Goal: Find specific page/section: Find specific page/section

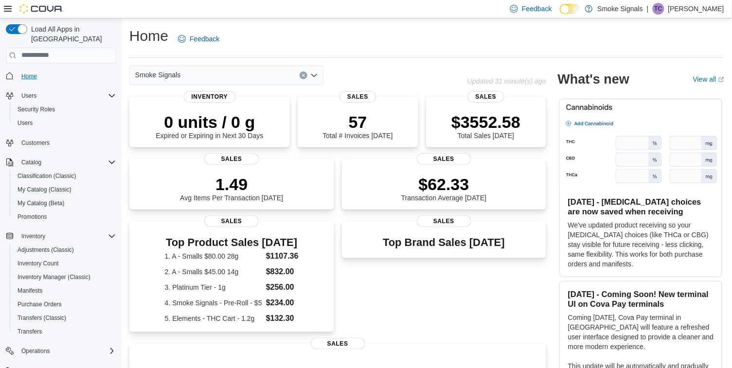
click at [33, 72] on span "Home" at bounding box center [29, 76] width 16 height 8
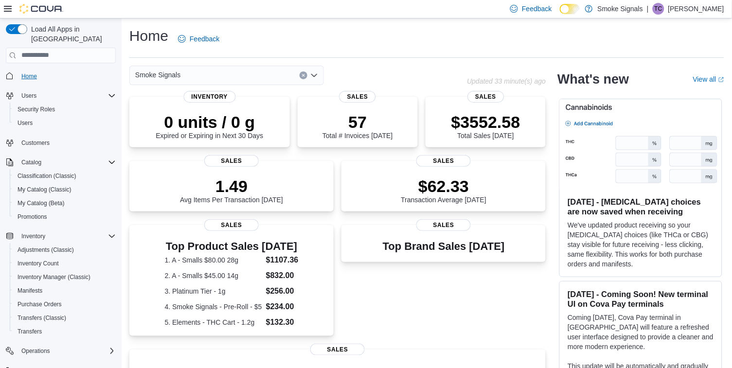
click at [31, 72] on span "Home" at bounding box center [29, 76] width 16 height 8
click at [35, 106] on span "Security Roles" at bounding box center [36, 110] width 37 height 8
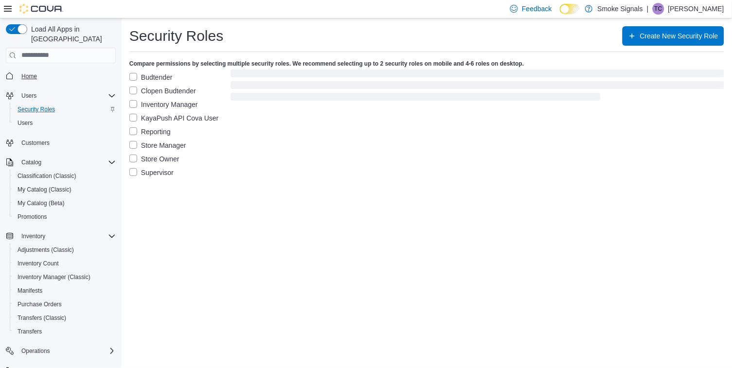
click at [33, 72] on span "Home" at bounding box center [29, 76] width 16 height 8
